Goal: Check status: Check status

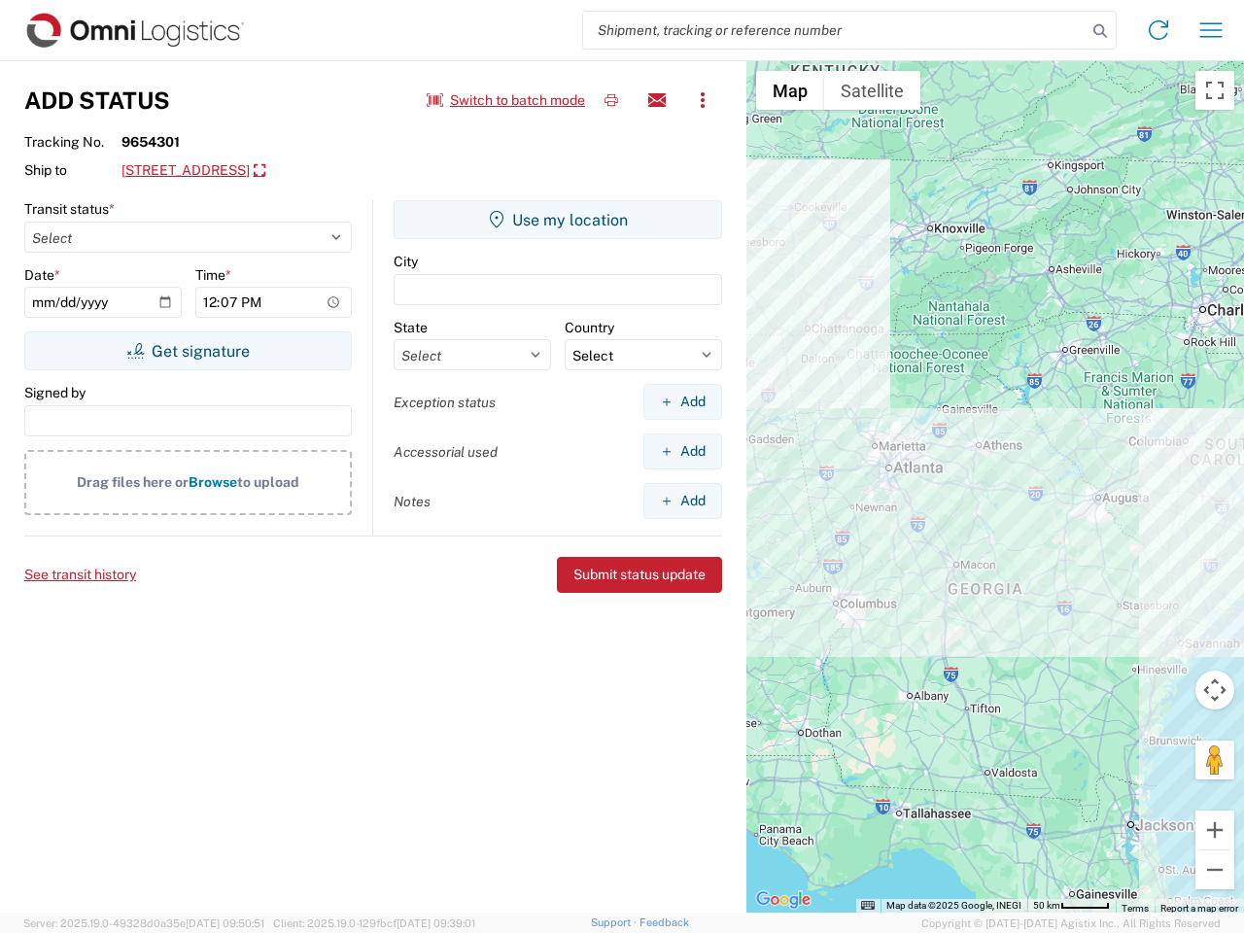
click at [835, 30] on input "search" at bounding box center [834, 30] width 503 height 37
click at [1100, 31] on icon at bounding box center [1100, 30] width 27 height 27
click at [1158, 30] on icon at bounding box center [1158, 30] width 31 height 31
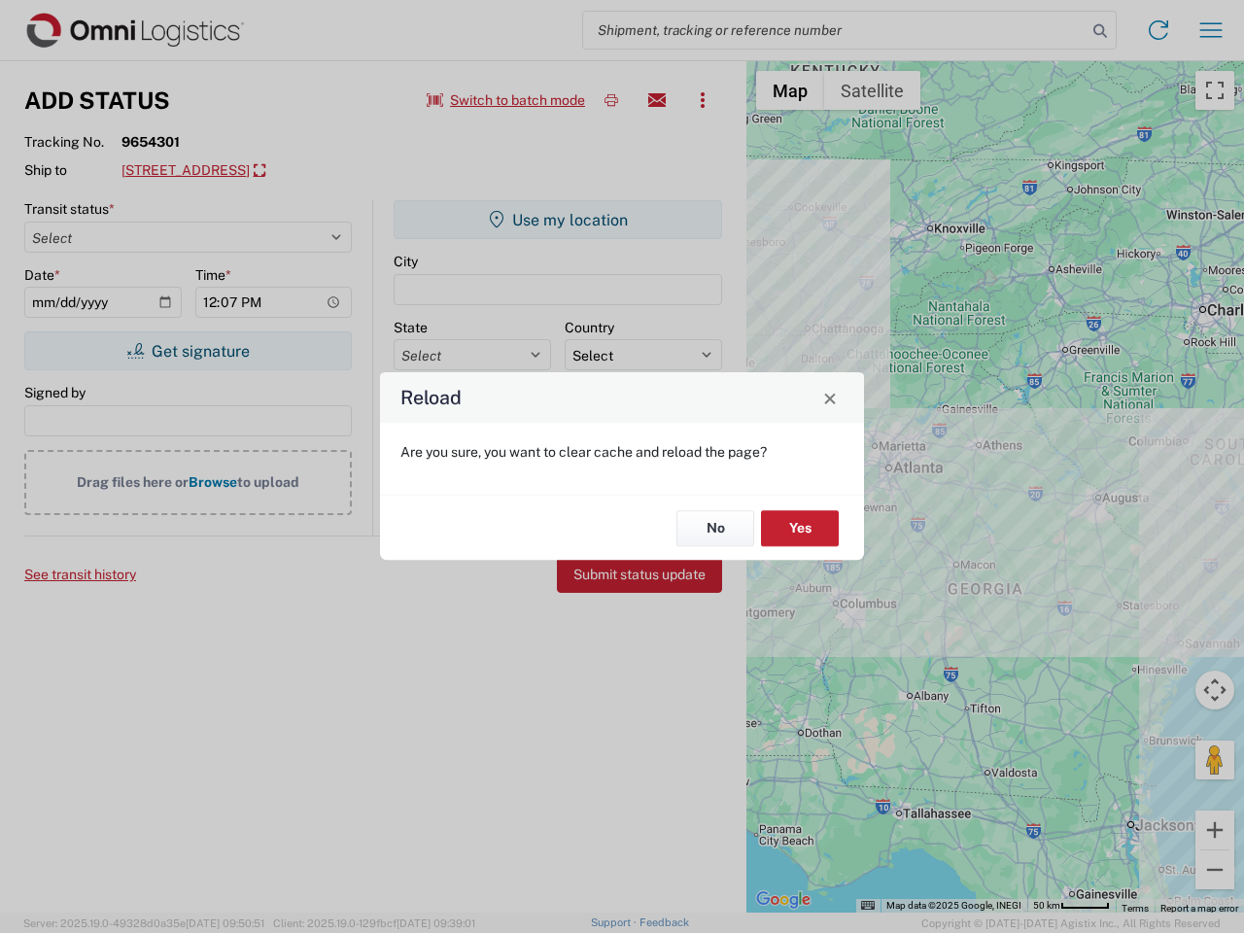
click at [1211, 30] on div "Reload Are you sure, you want to clear cache and reload the page? No Yes" at bounding box center [622, 466] width 1244 height 933
click at [506, 100] on div "Reload Are you sure, you want to clear cache and reload the page? No Yes" at bounding box center [622, 466] width 1244 height 933
click at [611, 100] on div "Reload Are you sure, you want to clear cache and reload the page? No Yes" at bounding box center [622, 466] width 1244 height 933
click at [657, 100] on div "Reload Are you sure, you want to clear cache and reload the page? No Yes" at bounding box center [622, 466] width 1244 height 933
click at [703, 100] on div "Reload Are you sure, you want to clear cache and reload the page? No Yes" at bounding box center [622, 466] width 1244 height 933
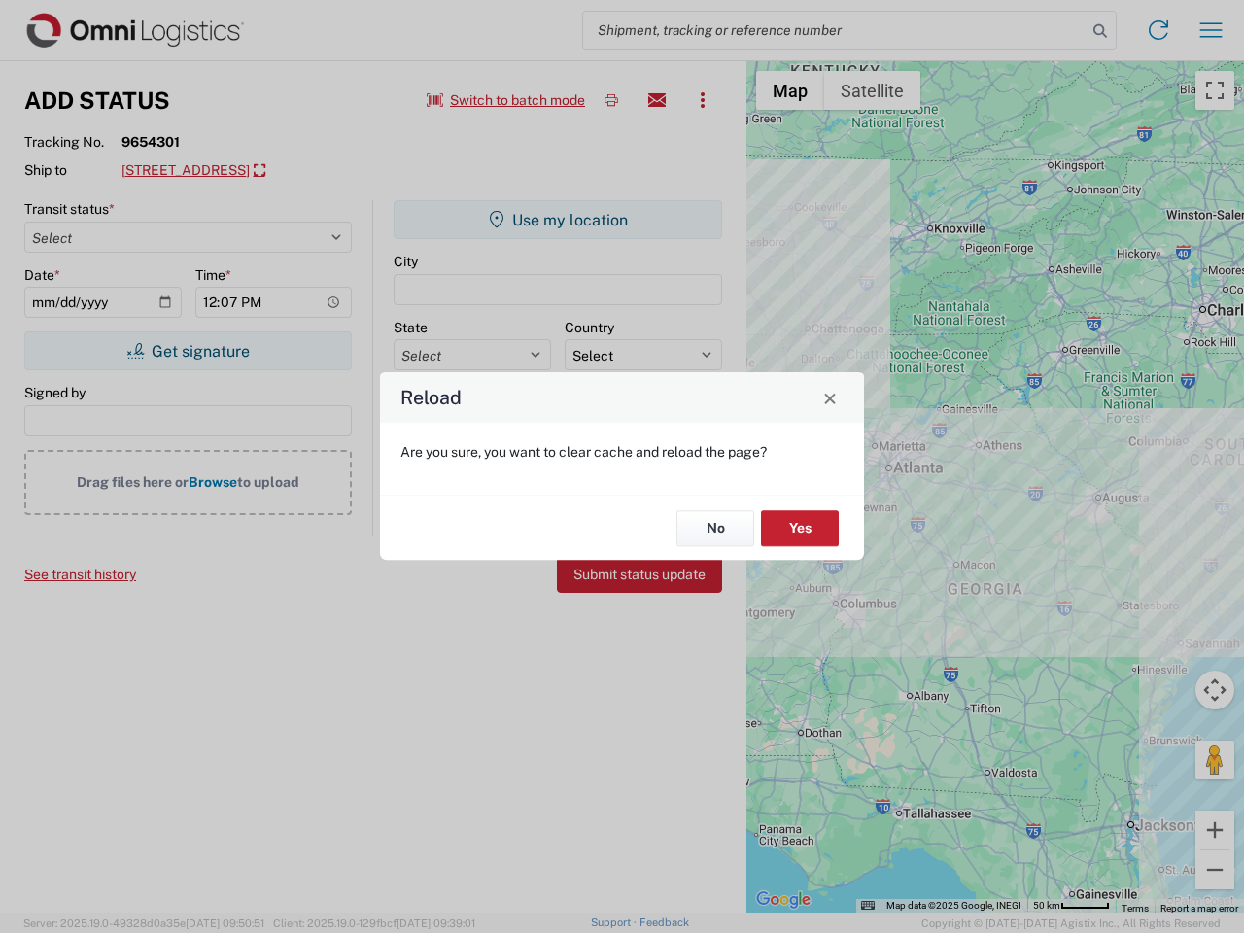
click at [289, 171] on div "Reload Are you sure, you want to clear cache and reload the page? No Yes" at bounding box center [622, 466] width 1244 height 933
click at [188, 351] on div "Reload Are you sure, you want to clear cache and reload the page? No Yes" at bounding box center [622, 466] width 1244 height 933
